Goal: Task Accomplishment & Management: Complete application form

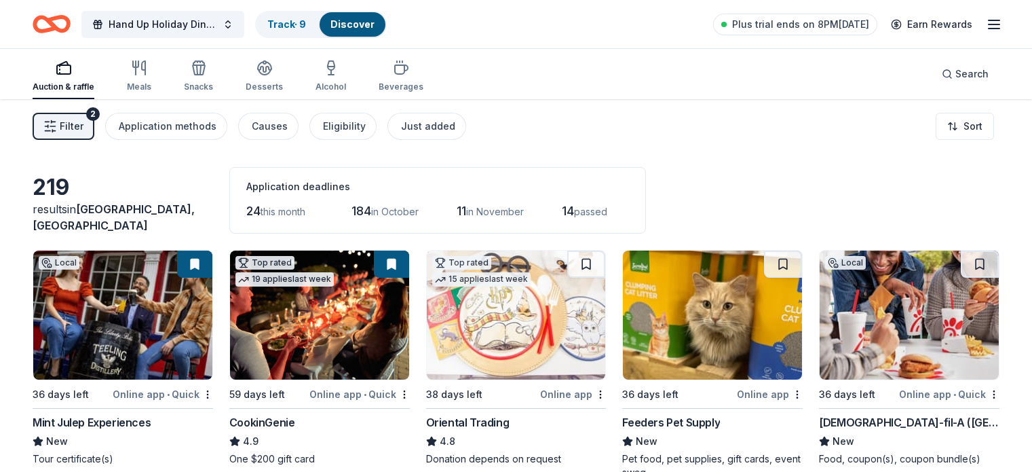
scroll to position [1740, 0]
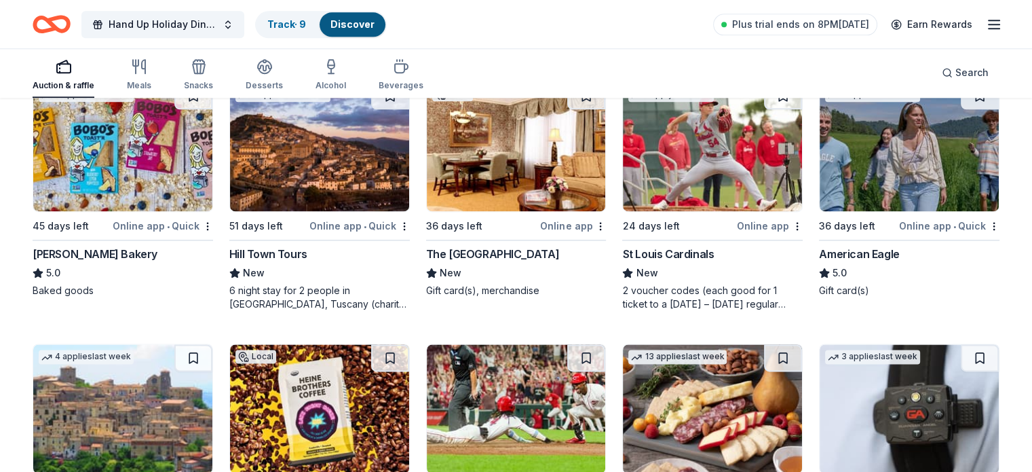
click at [862, 248] on div "American Eagle" at bounding box center [859, 254] width 80 height 16
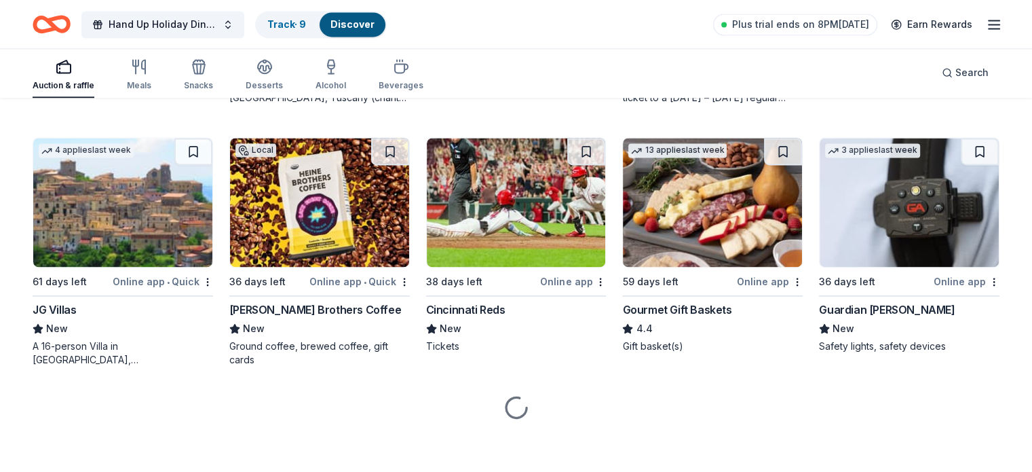
scroll to position [1946, 0]
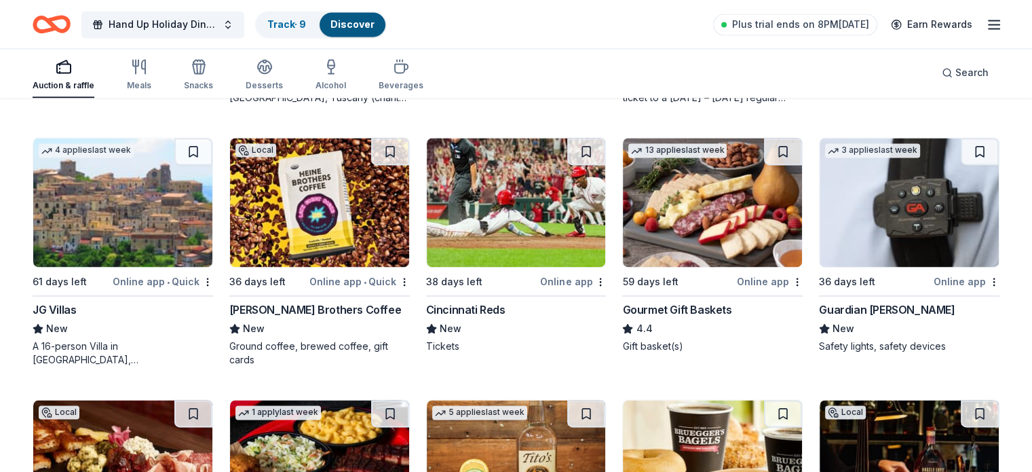
click at [323, 302] on div "Heine Brothers Coffee" at bounding box center [315, 309] width 172 height 16
click at [489, 309] on div "Cincinnati Reds" at bounding box center [465, 309] width 79 height 16
click at [687, 302] on div "Gourmet Gift Baskets" at bounding box center [676, 309] width 109 height 16
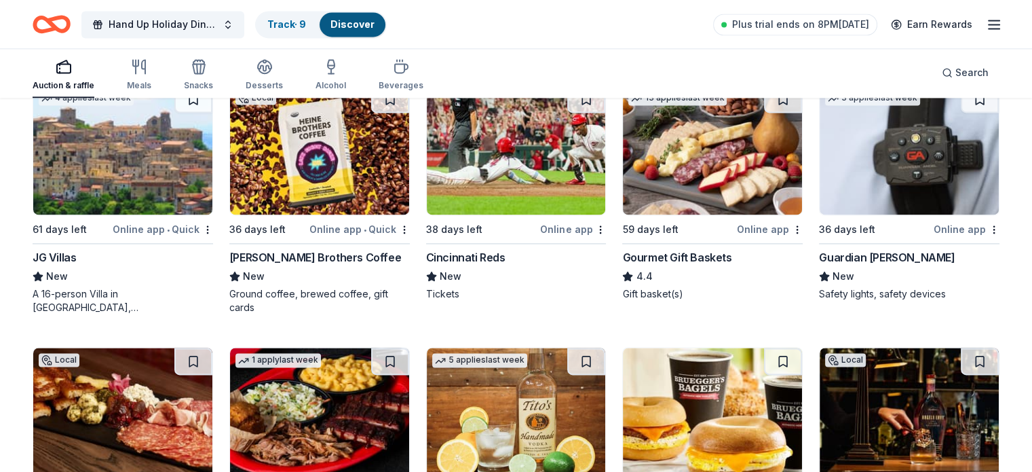
scroll to position [2000, 0]
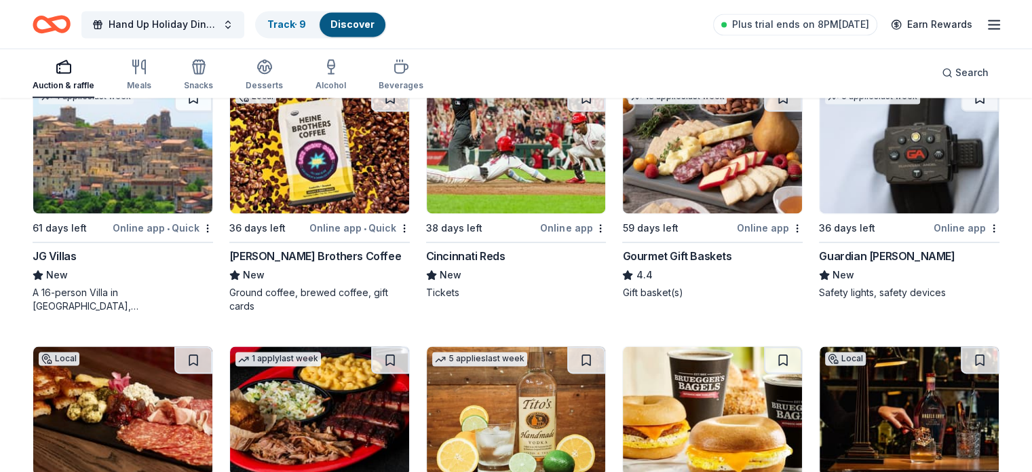
click at [868, 260] on div "Guardian Angel Device" at bounding box center [887, 256] width 136 height 16
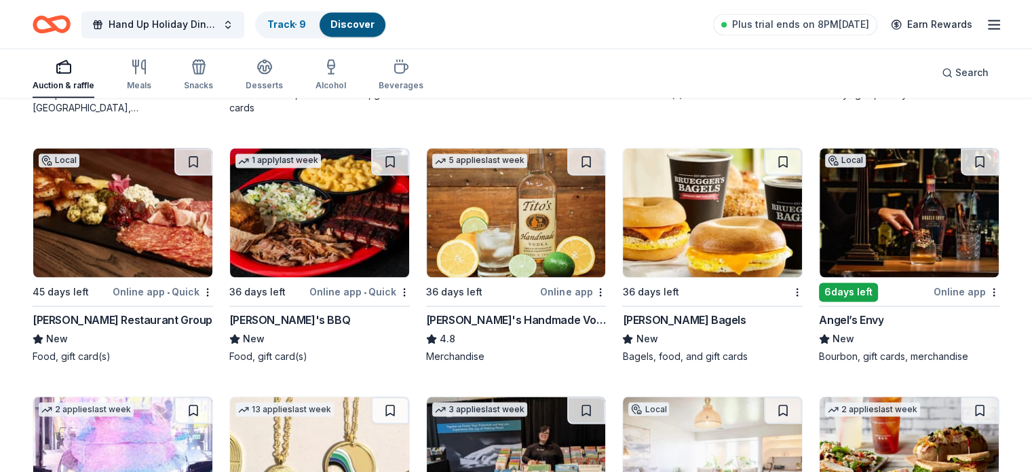
scroll to position [2197, 0]
click at [157, 316] on div "Cunningham Restaurant Group" at bounding box center [123, 320] width 180 height 16
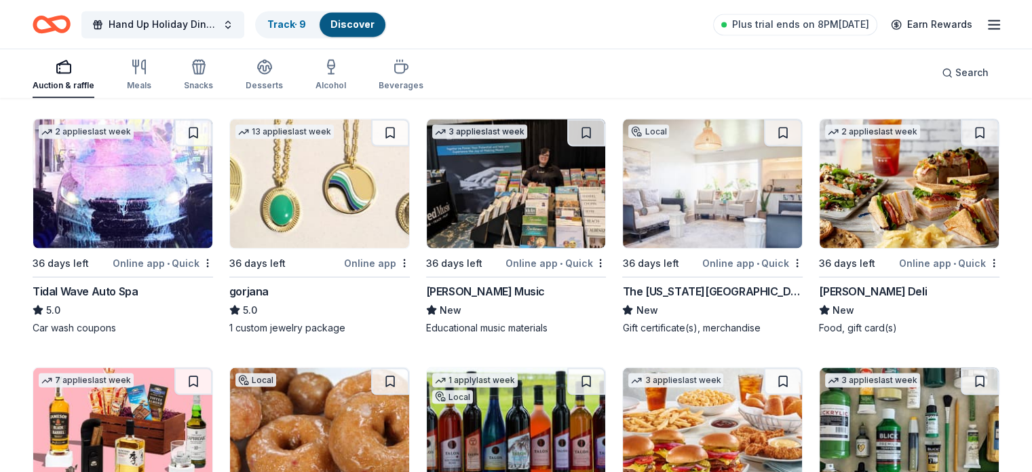
scroll to position [2477, 0]
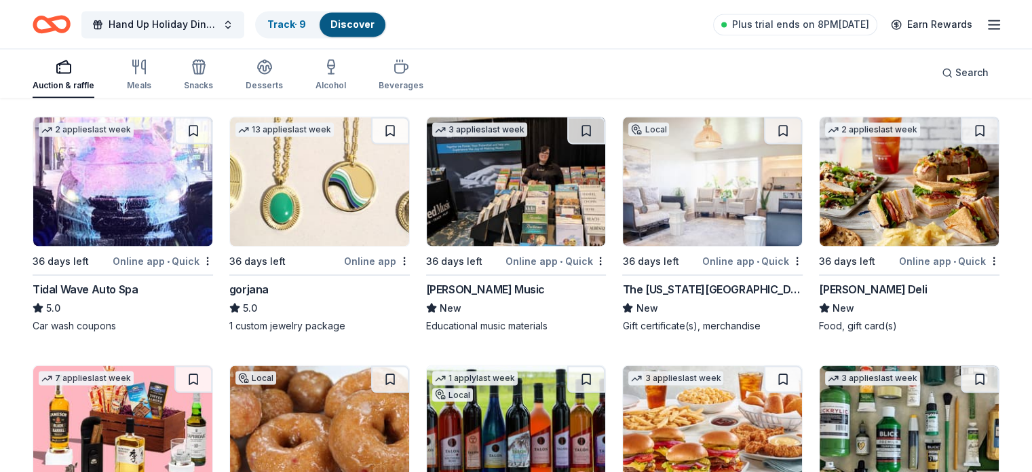
click at [704, 287] on div "The [US_STATE][GEOGRAPHIC_DATA]" at bounding box center [712, 288] width 180 height 16
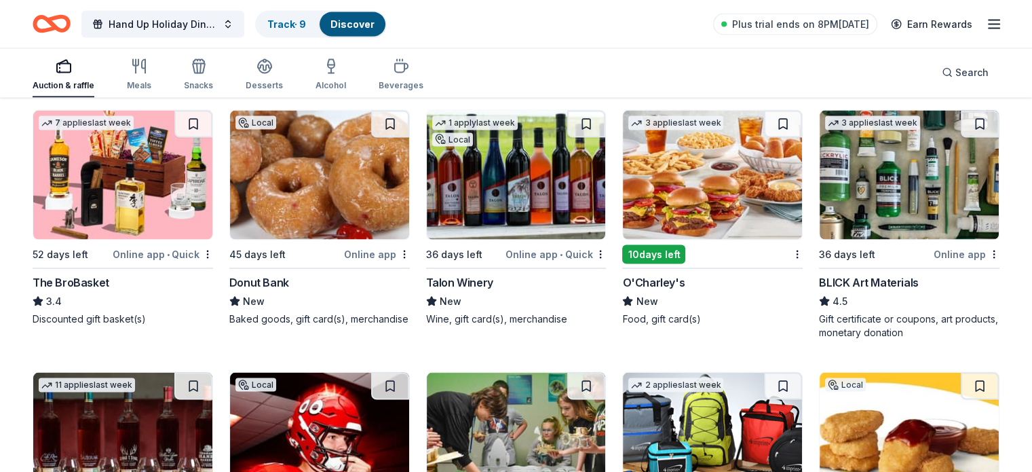
scroll to position [2733, 0]
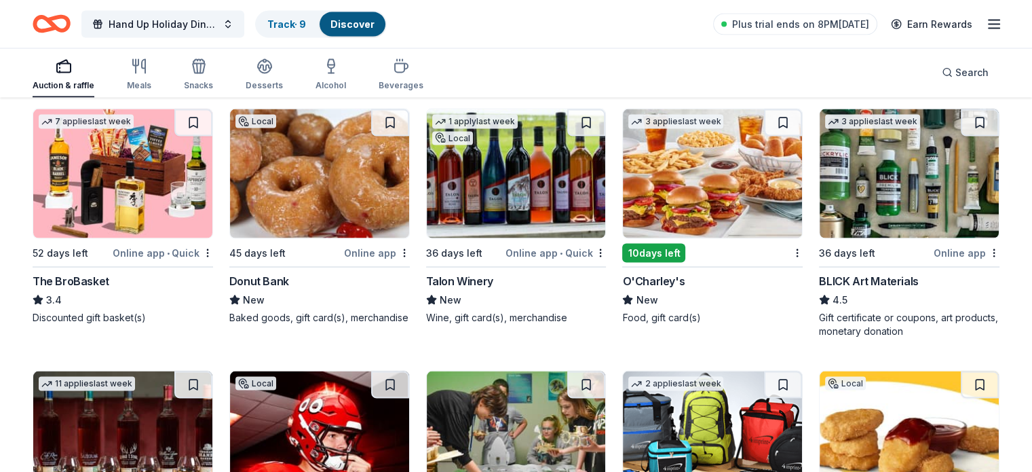
click at [287, 282] on div "Donut Bank" at bounding box center [259, 281] width 60 height 16
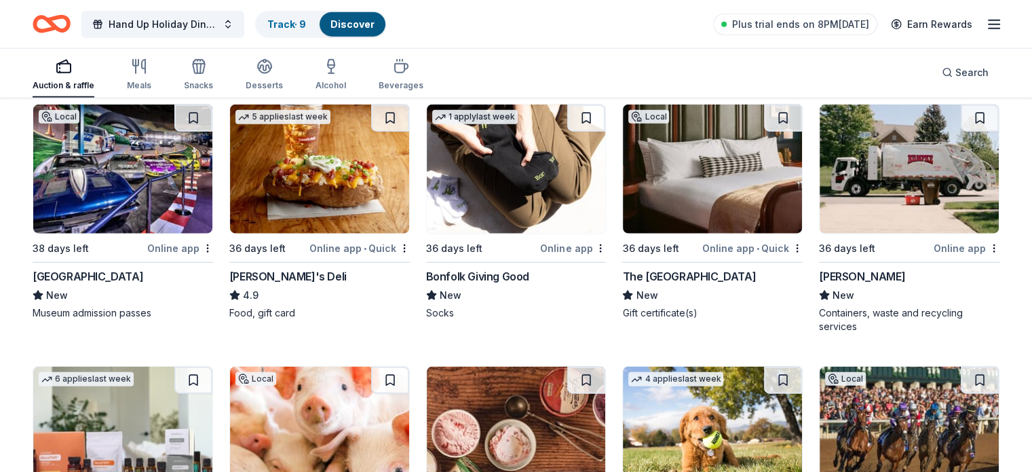
scroll to position [3249, 0]
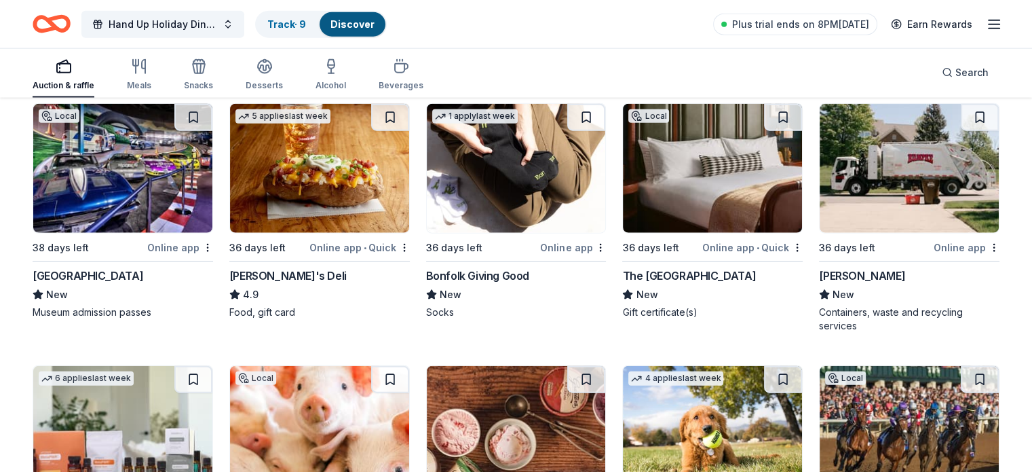
click at [677, 275] on div "The [GEOGRAPHIC_DATA]" at bounding box center [689, 275] width 134 height 16
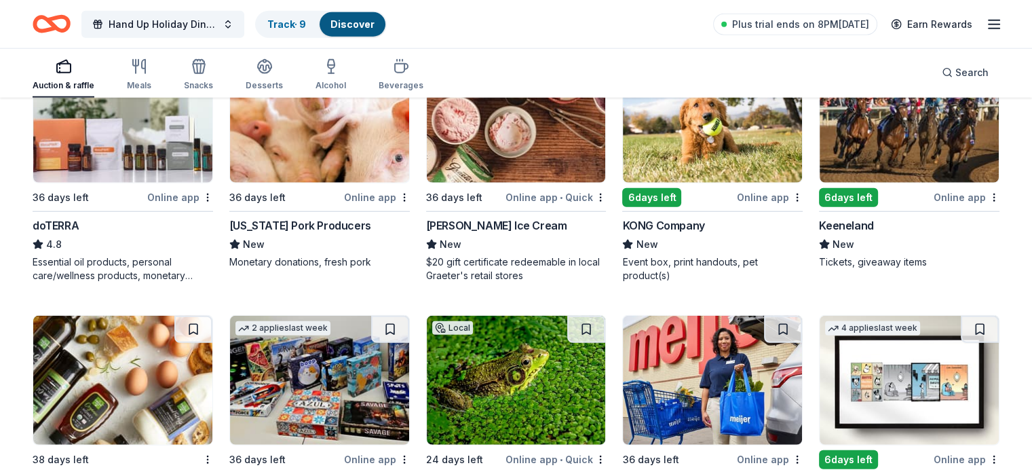
scroll to position [3562, 0]
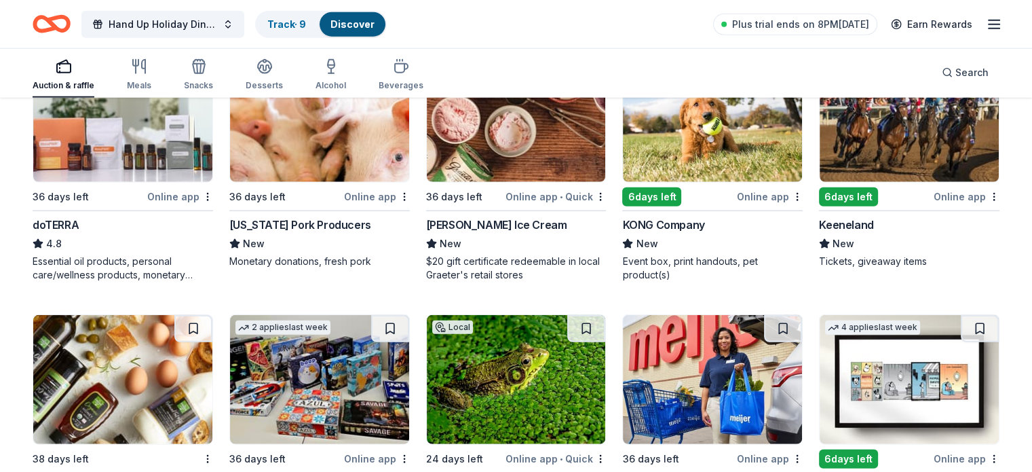
click at [328, 228] on div "[US_STATE] Pork Producers" at bounding box center [300, 224] width 142 height 16
click at [507, 216] on div "Graeter's Ice Cream" at bounding box center [496, 224] width 141 height 16
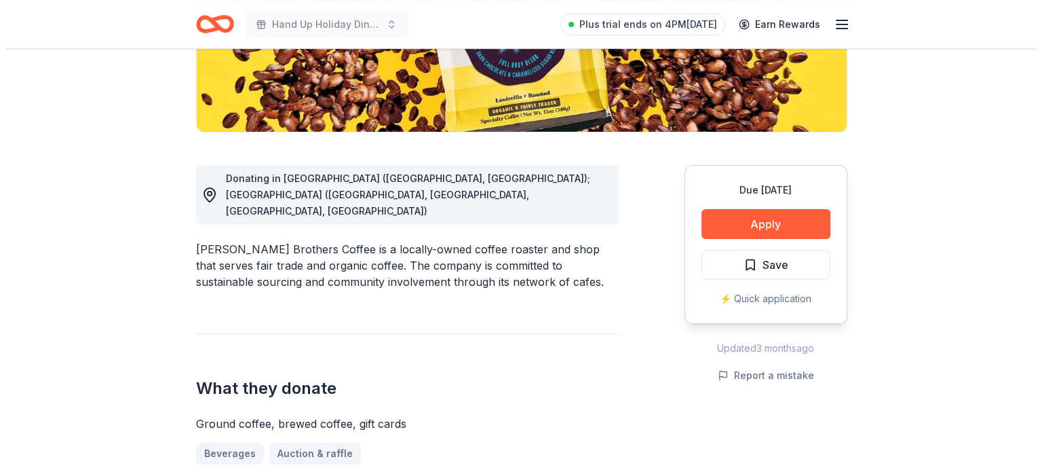
scroll to position [282, 0]
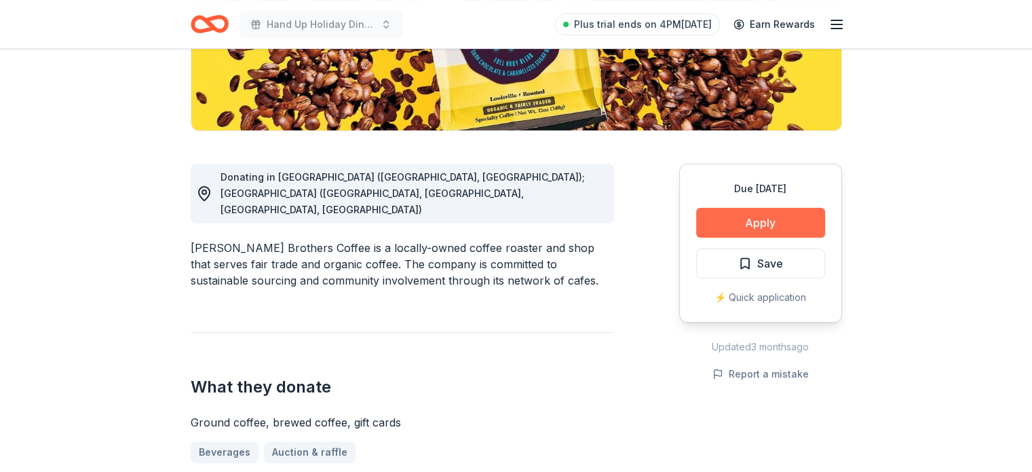
click at [764, 214] on button "Apply" at bounding box center [760, 223] width 129 height 30
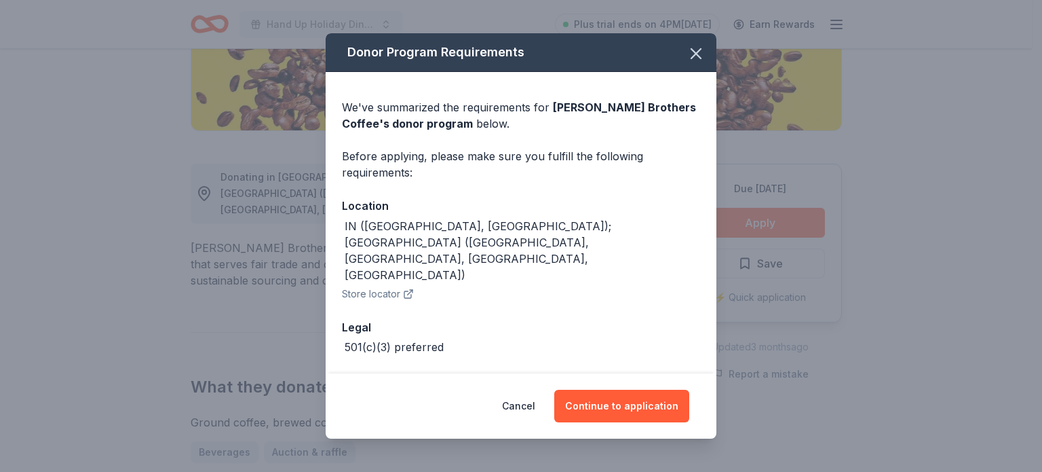
scroll to position [20, 0]
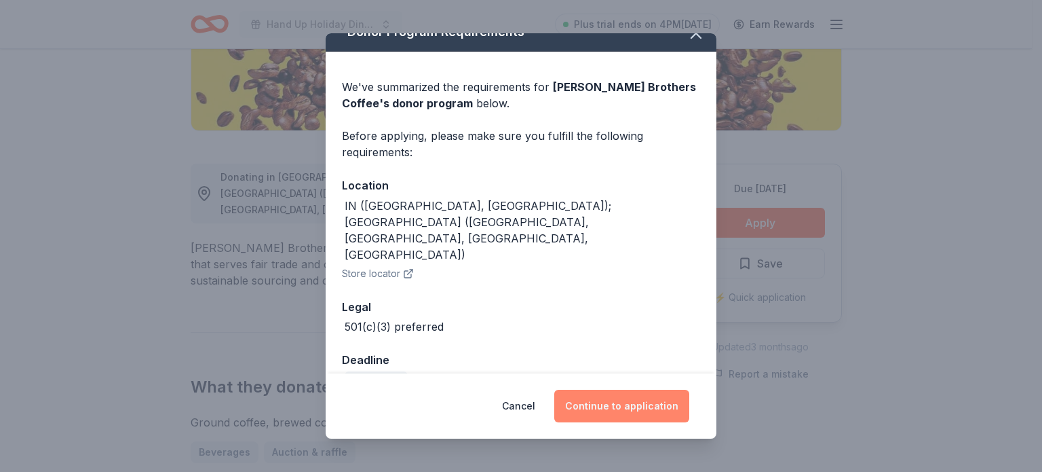
click at [613, 405] on button "Continue to application" at bounding box center [621, 405] width 135 height 33
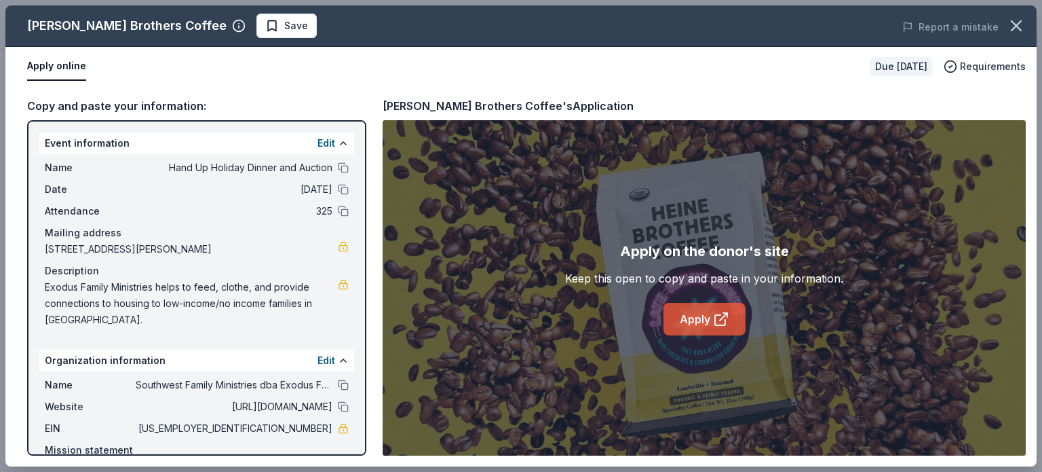
click at [697, 318] on link "Apply" at bounding box center [705, 319] width 82 height 33
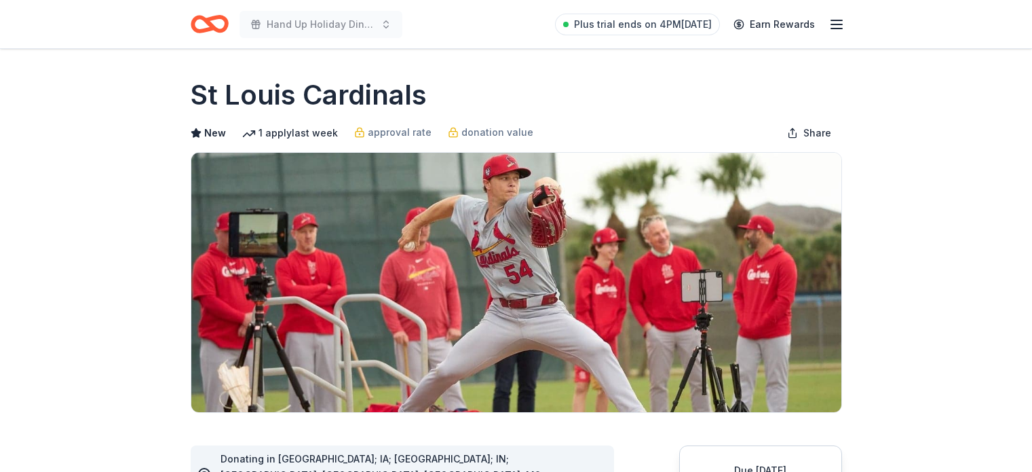
scroll to position [686, 0]
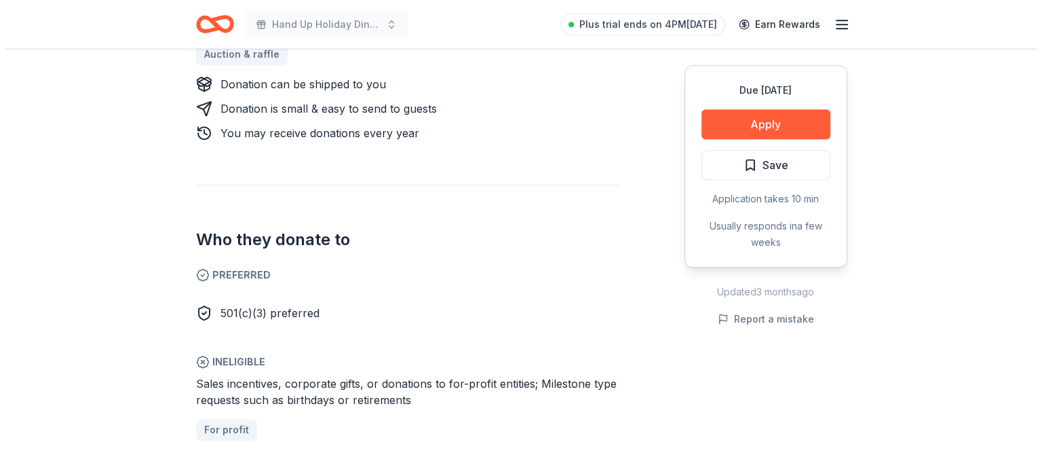
scroll to position [695, 0]
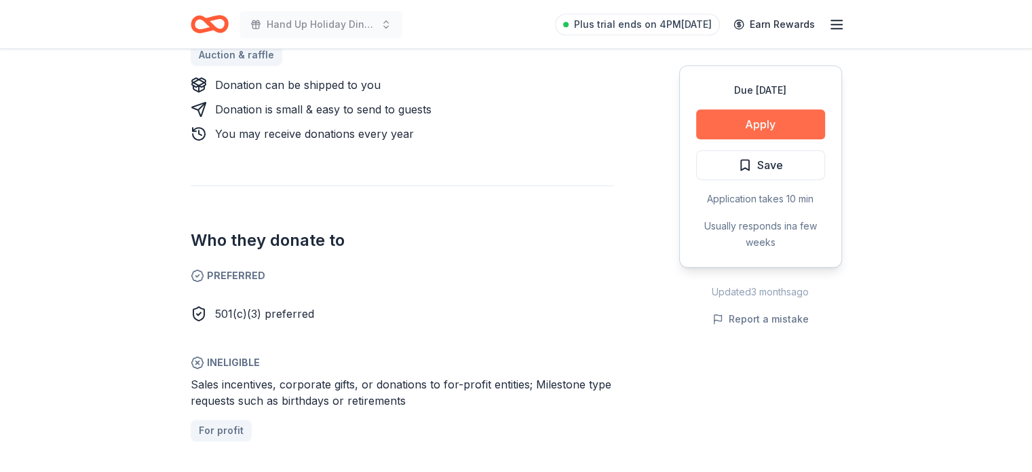
click at [758, 131] on button "Apply" at bounding box center [760, 124] width 129 height 30
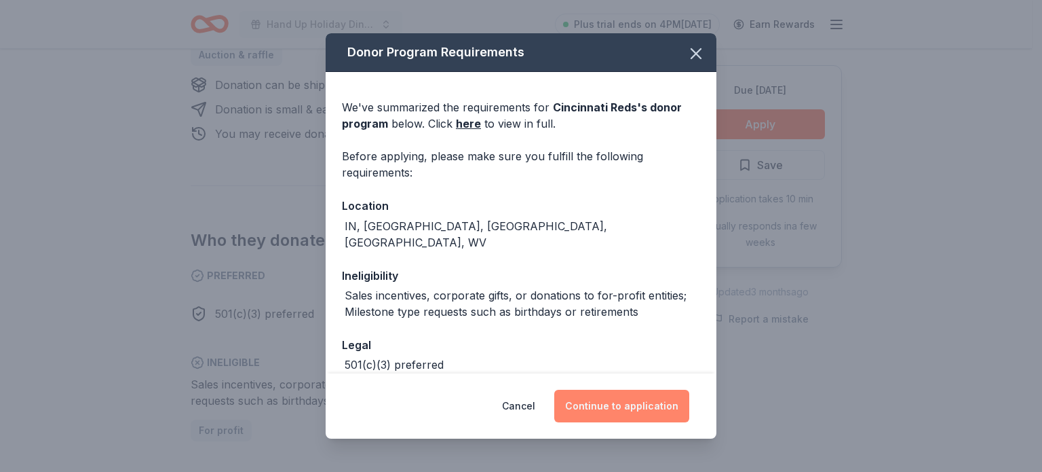
click at [641, 402] on button "Continue to application" at bounding box center [621, 405] width 135 height 33
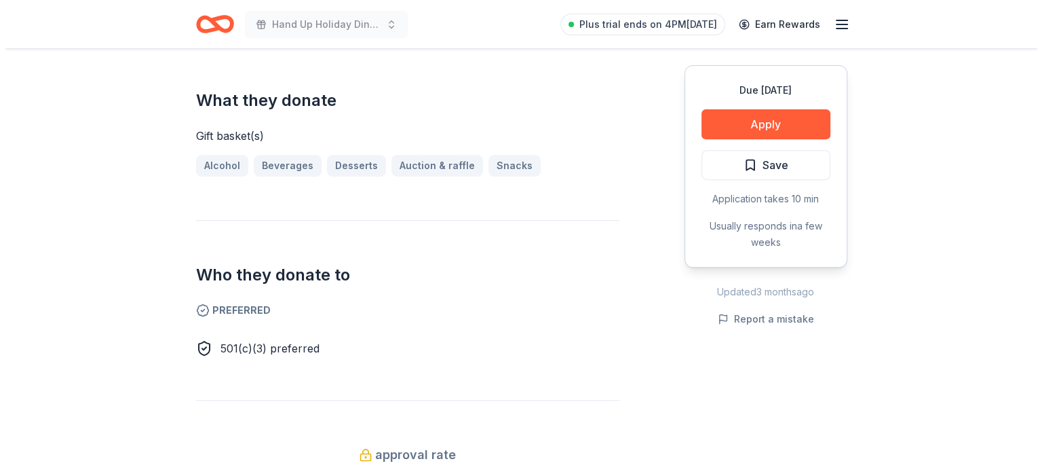
scroll to position [535, 0]
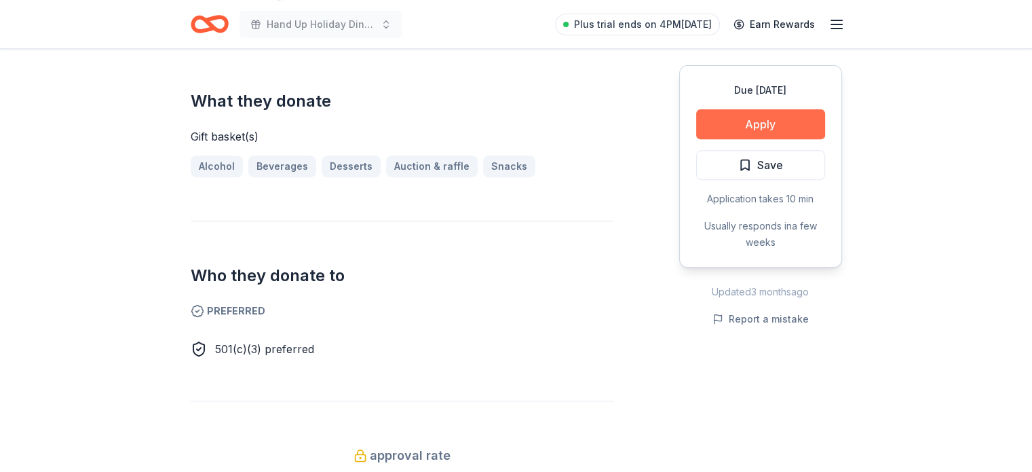
click at [790, 126] on button "Apply" at bounding box center [760, 124] width 129 height 30
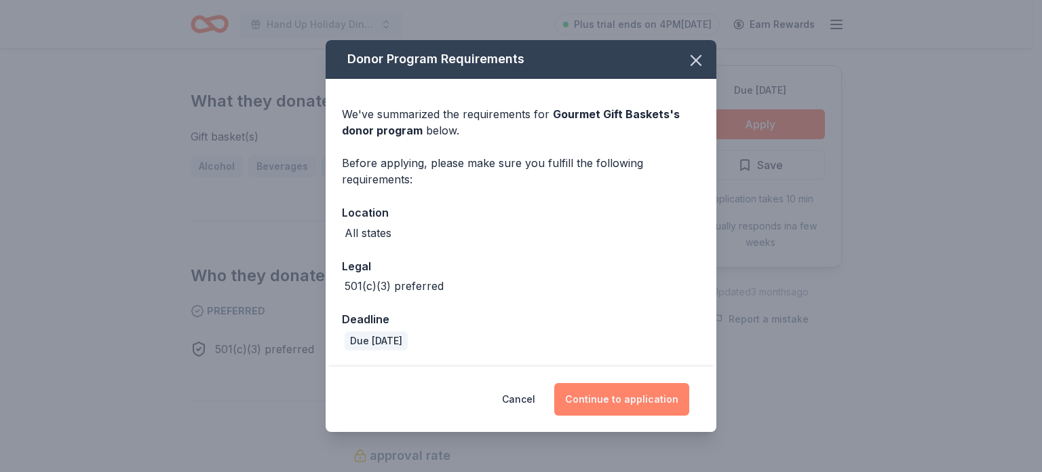
click at [647, 394] on button "Continue to application" at bounding box center [621, 399] width 135 height 33
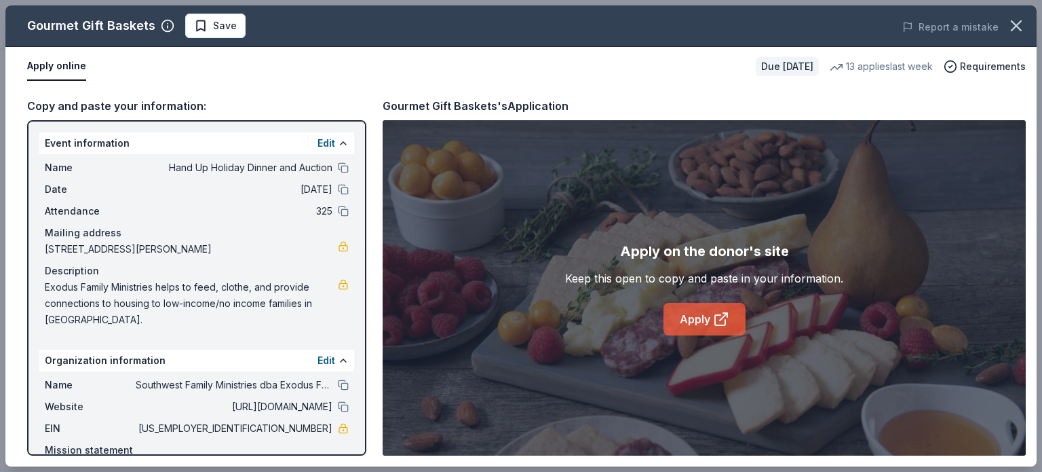
click at [701, 311] on link "Apply" at bounding box center [705, 319] width 82 height 33
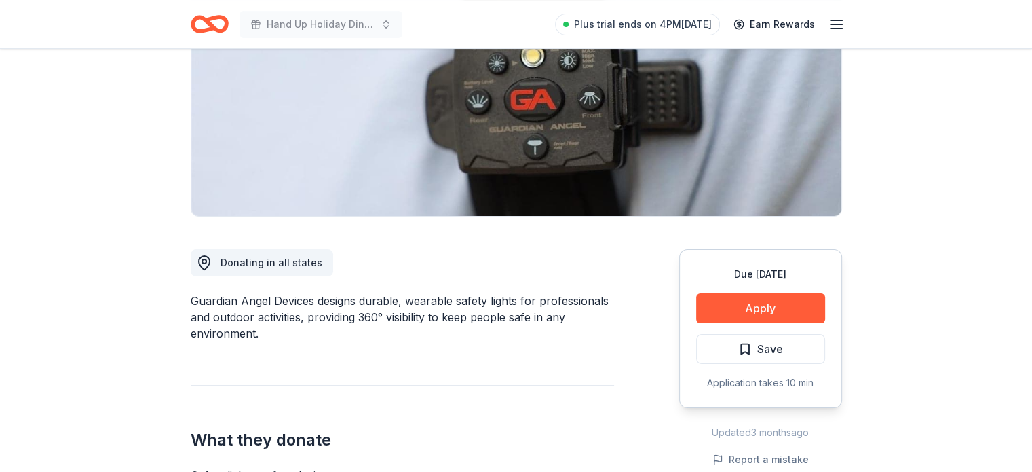
scroll to position [182, 0]
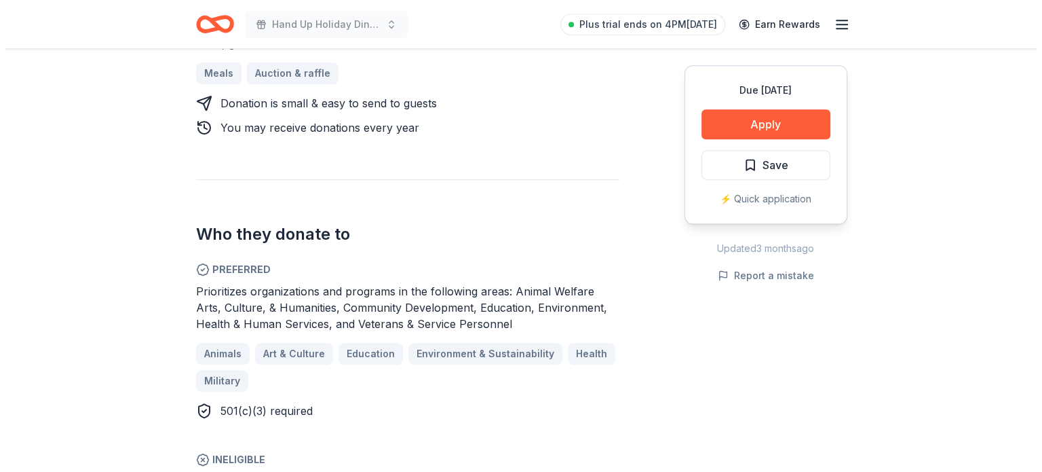
scroll to position [694, 0]
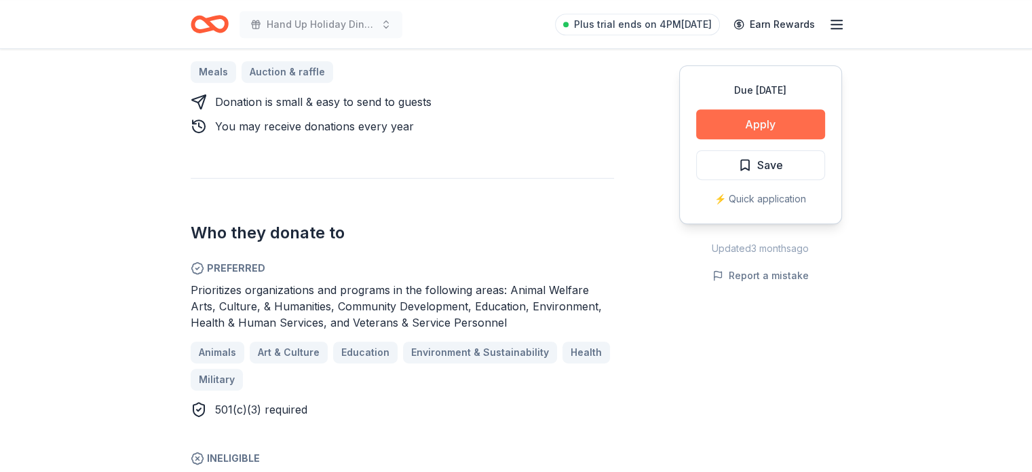
click at [759, 117] on button "Apply" at bounding box center [760, 124] width 129 height 30
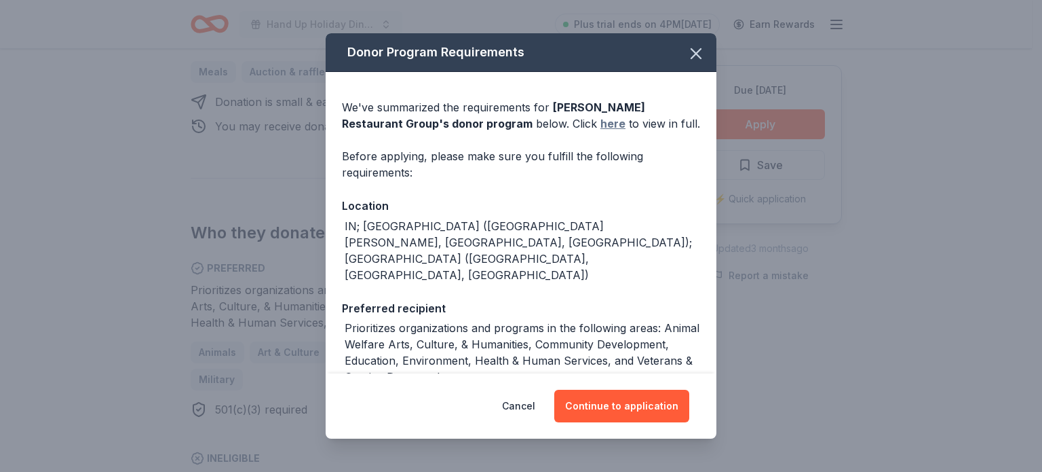
click at [600, 123] on link "here" at bounding box center [612, 123] width 25 height 16
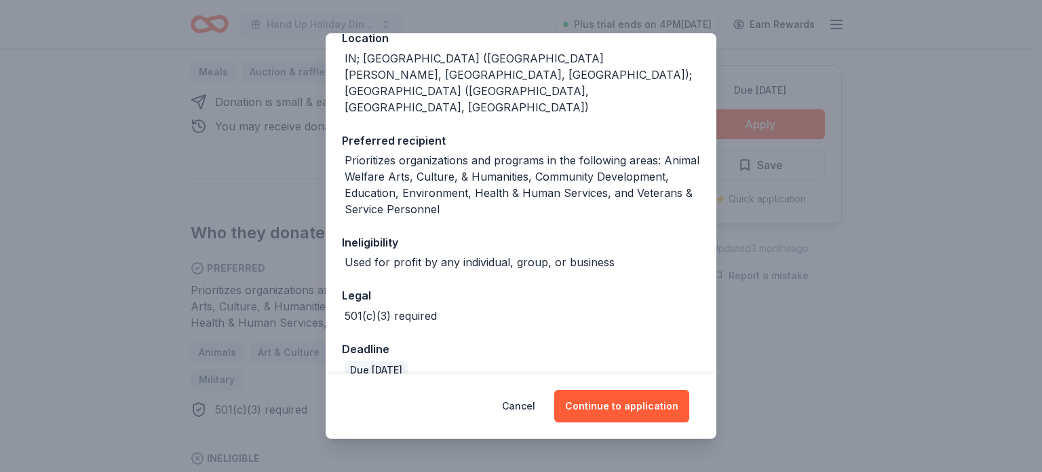
scroll to position [210, 0]
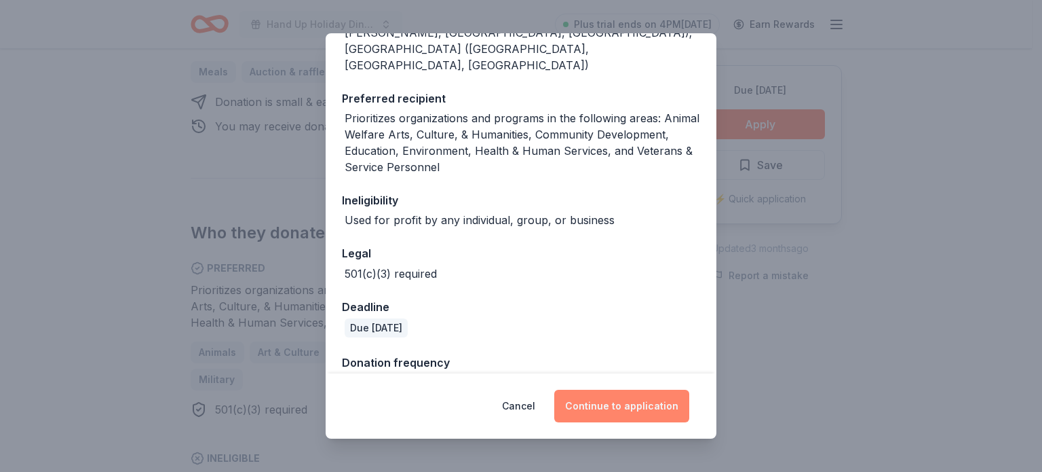
click at [634, 406] on button "Continue to application" at bounding box center [621, 405] width 135 height 33
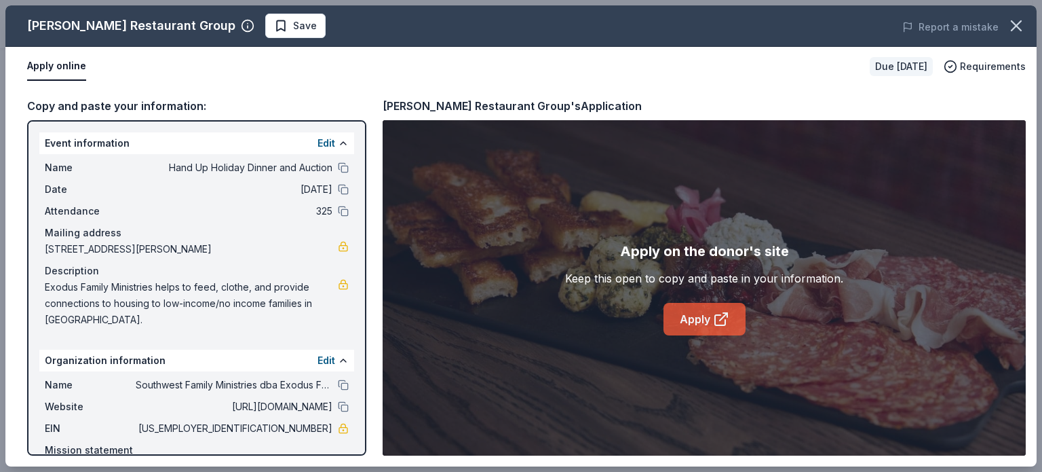
click at [711, 328] on link "Apply" at bounding box center [705, 319] width 82 height 33
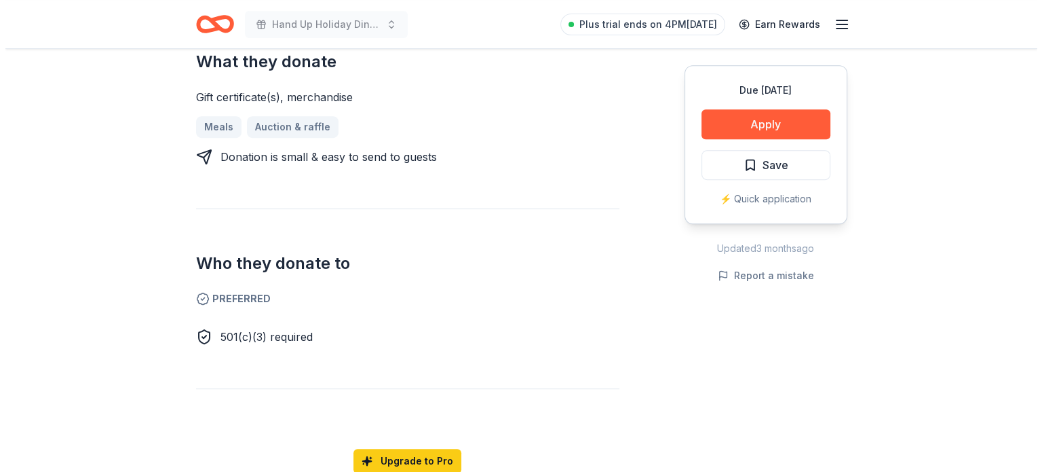
scroll to position [581, 0]
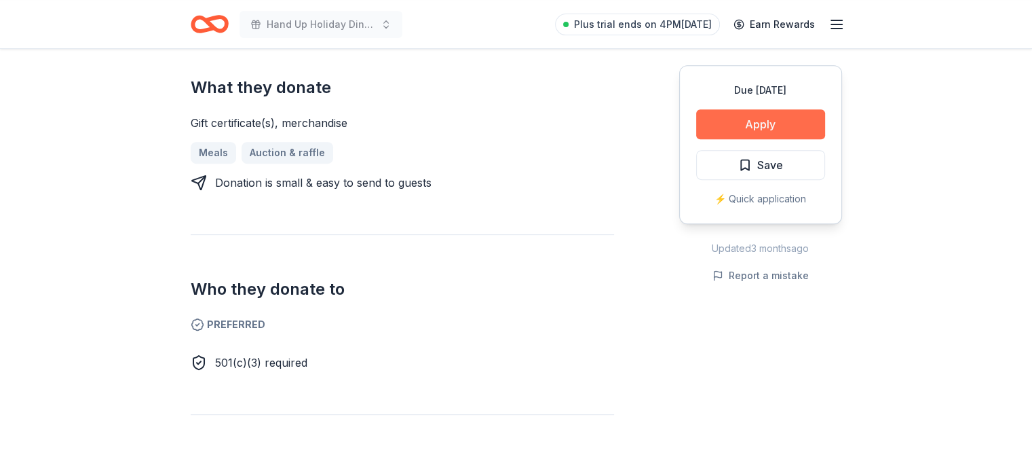
click at [780, 126] on button "Apply" at bounding box center [760, 124] width 129 height 30
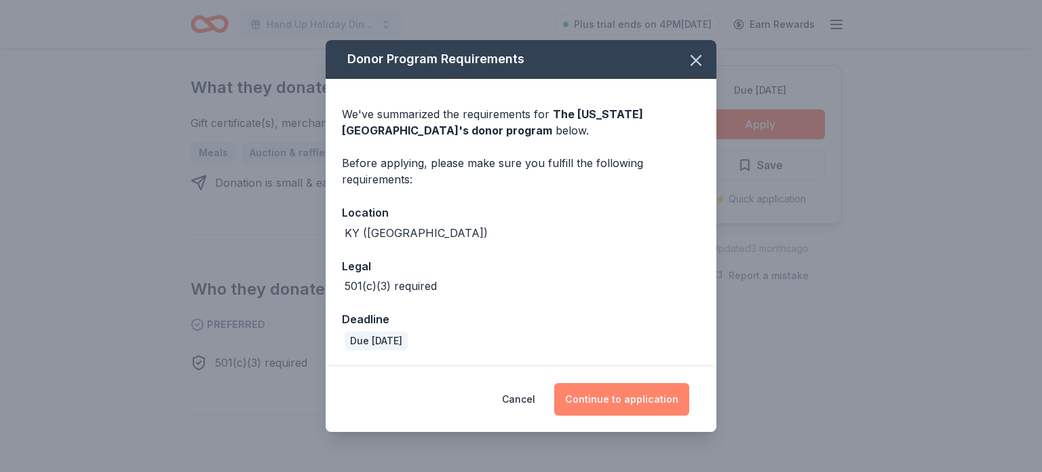
click at [632, 389] on button "Continue to application" at bounding box center [621, 399] width 135 height 33
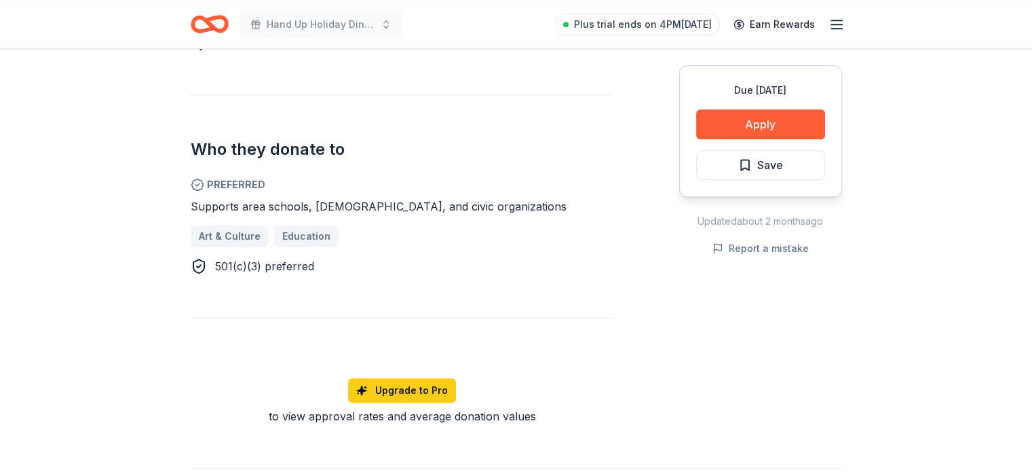
scroll to position [665, 0]
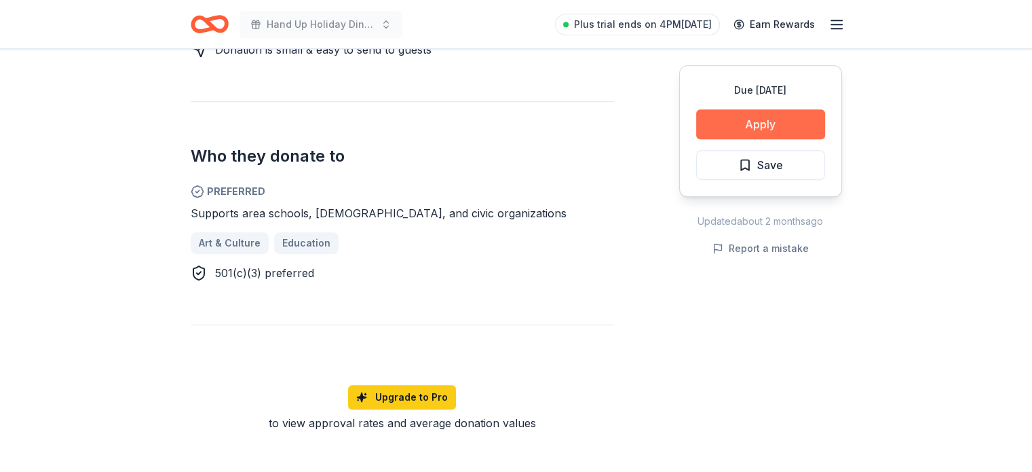
click at [740, 127] on button "Apply" at bounding box center [760, 124] width 129 height 30
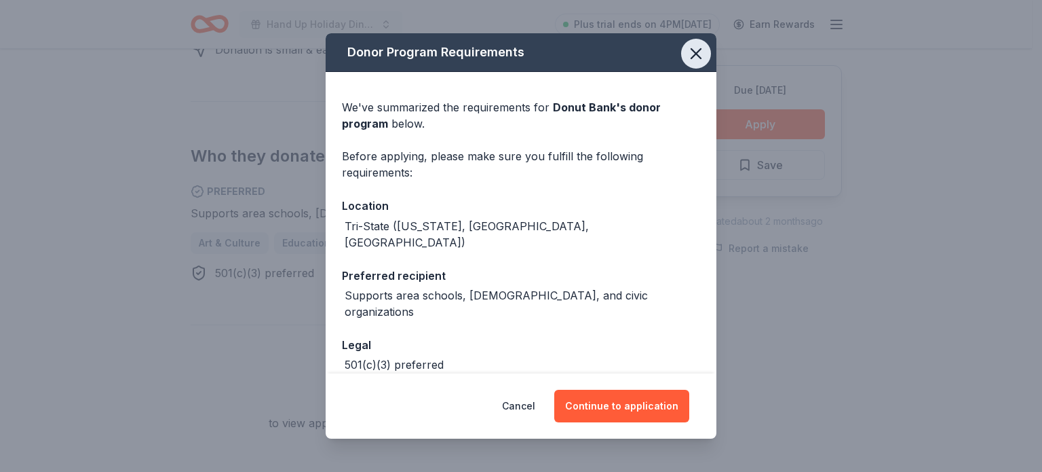
click at [687, 58] on icon "button" at bounding box center [696, 53] width 19 height 19
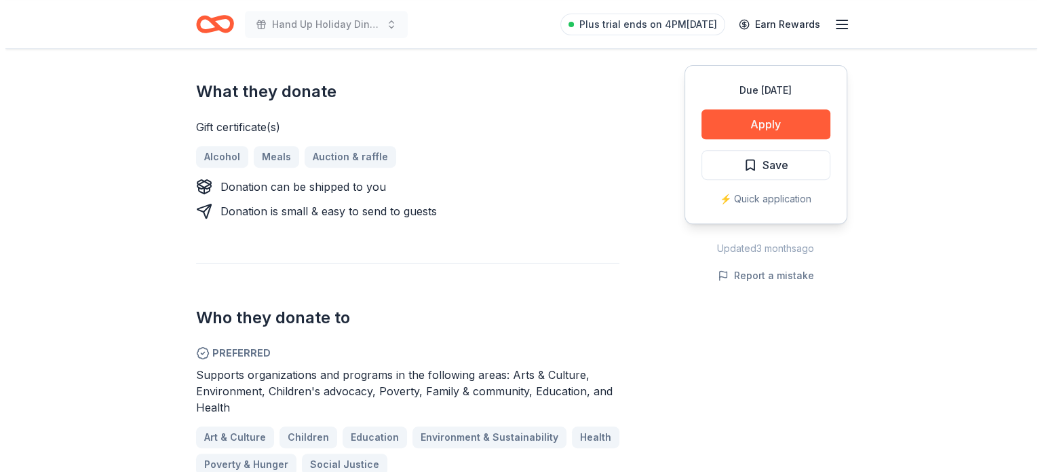
scroll to position [551, 0]
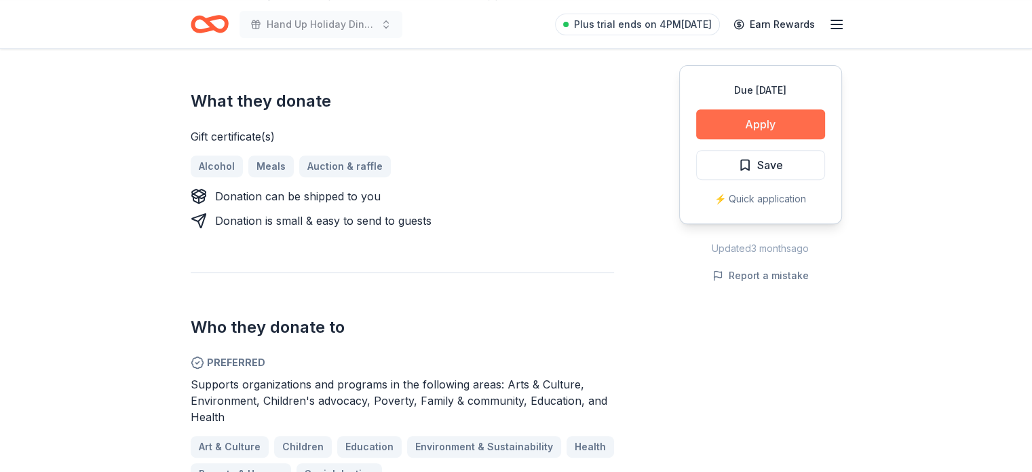
click at [742, 130] on button "Apply" at bounding box center [760, 124] width 129 height 30
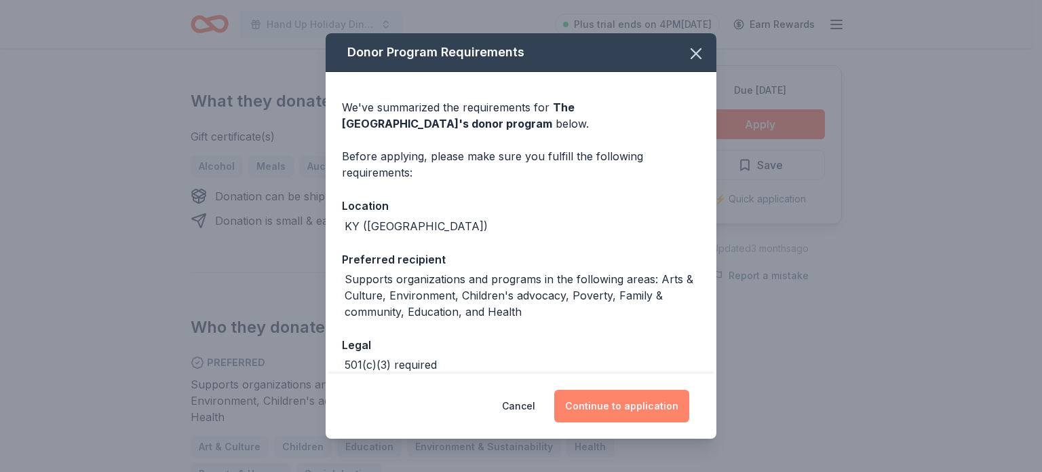
click at [587, 411] on button "Continue to application" at bounding box center [621, 405] width 135 height 33
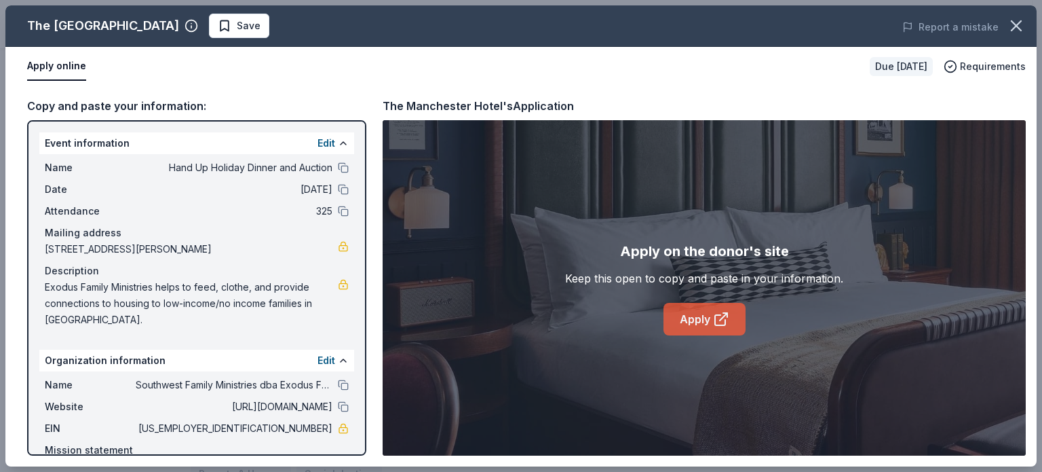
click at [692, 312] on link "Apply" at bounding box center [705, 319] width 82 height 33
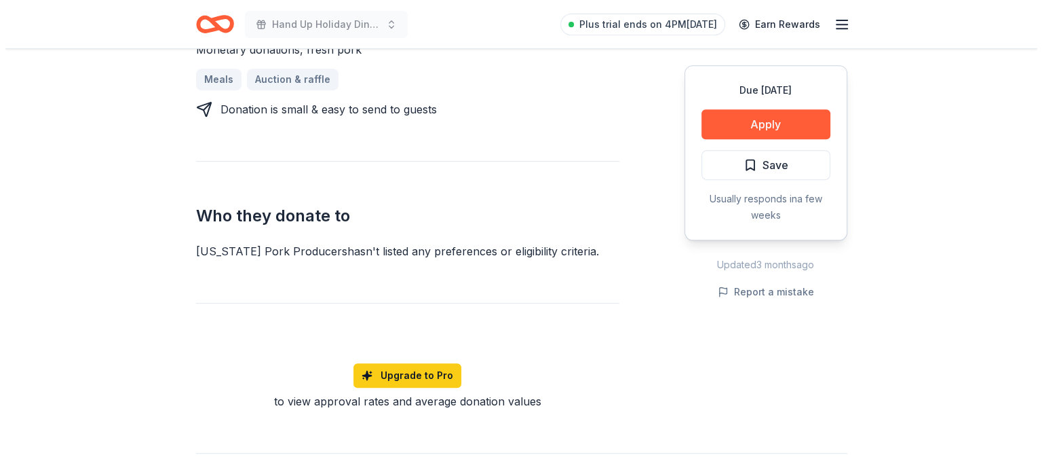
scroll to position [626, 0]
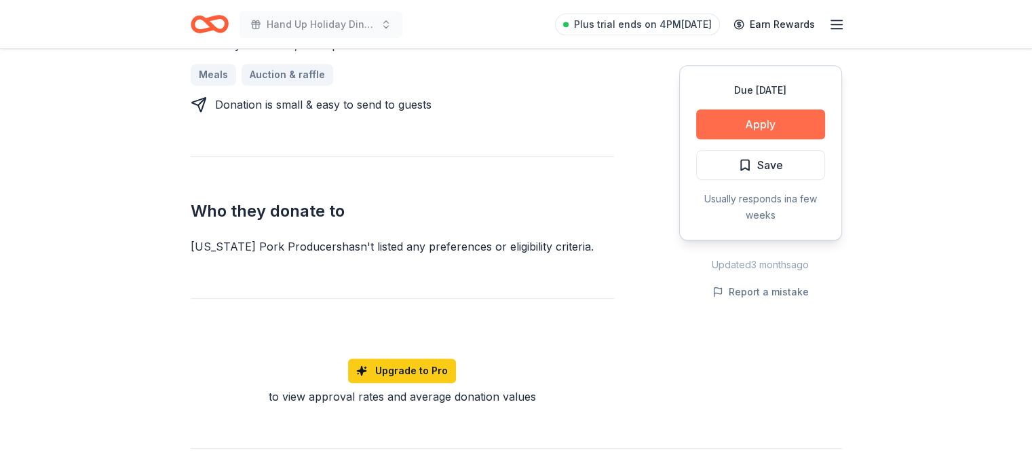
click at [782, 124] on button "Apply" at bounding box center [760, 124] width 129 height 30
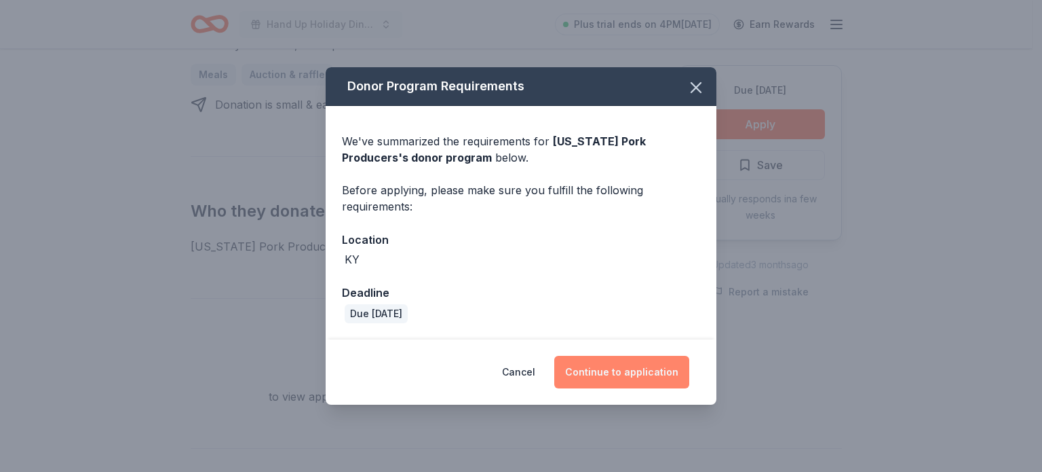
click at [644, 374] on button "Continue to application" at bounding box center [621, 372] width 135 height 33
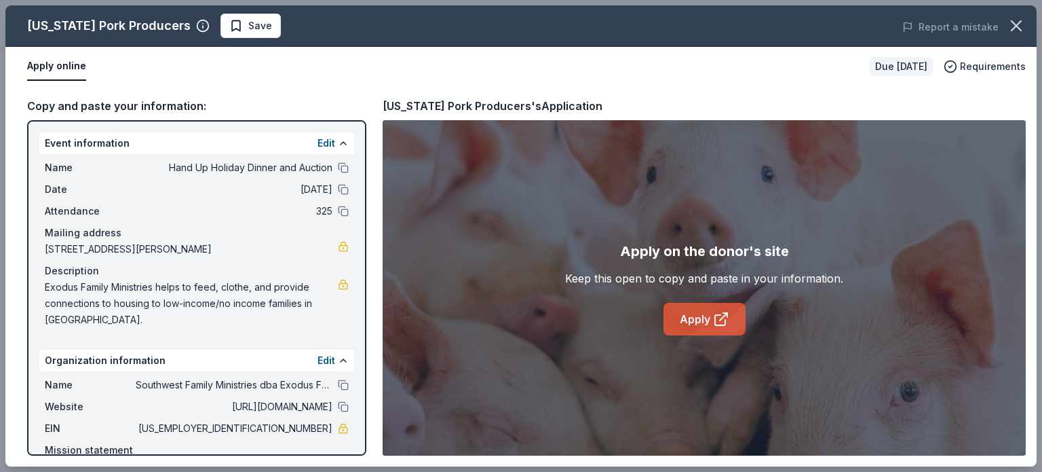
click at [725, 315] on icon at bounding box center [723, 316] width 7 height 7
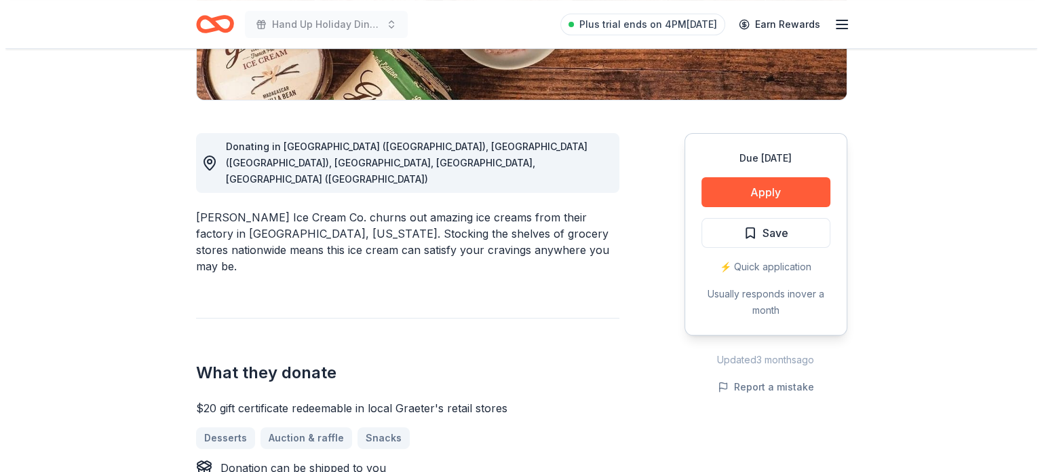
scroll to position [313, 0]
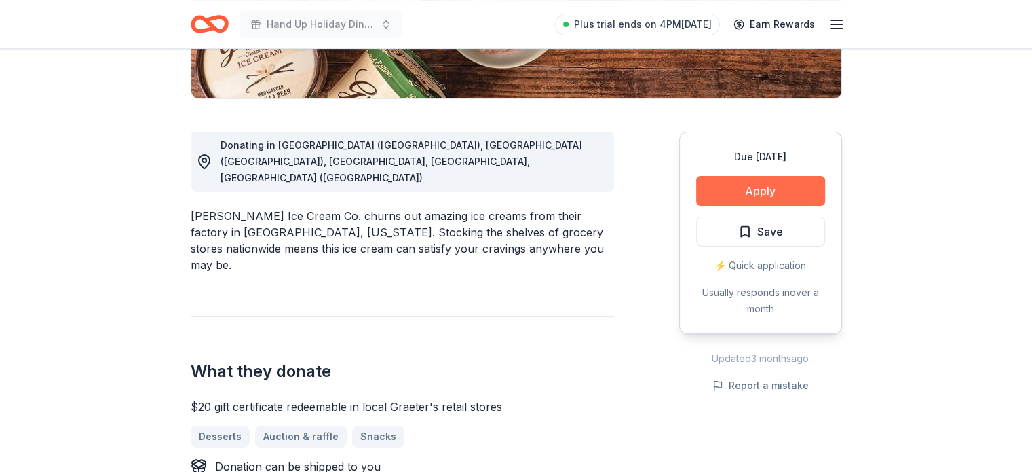
click at [746, 185] on button "Apply" at bounding box center [760, 191] width 129 height 30
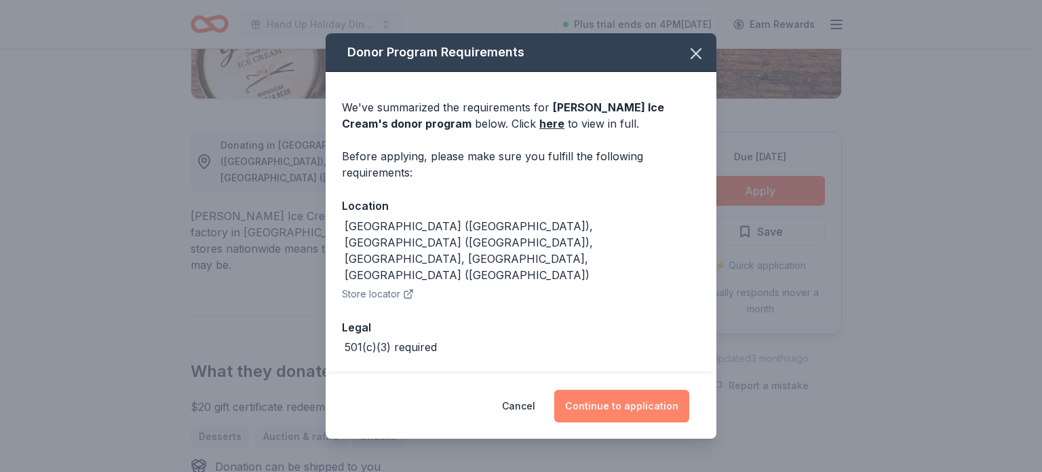
click at [628, 391] on button "Continue to application" at bounding box center [621, 405] width 135 height 33
